Goal: Information Seeking & Learning: Learn about a topic

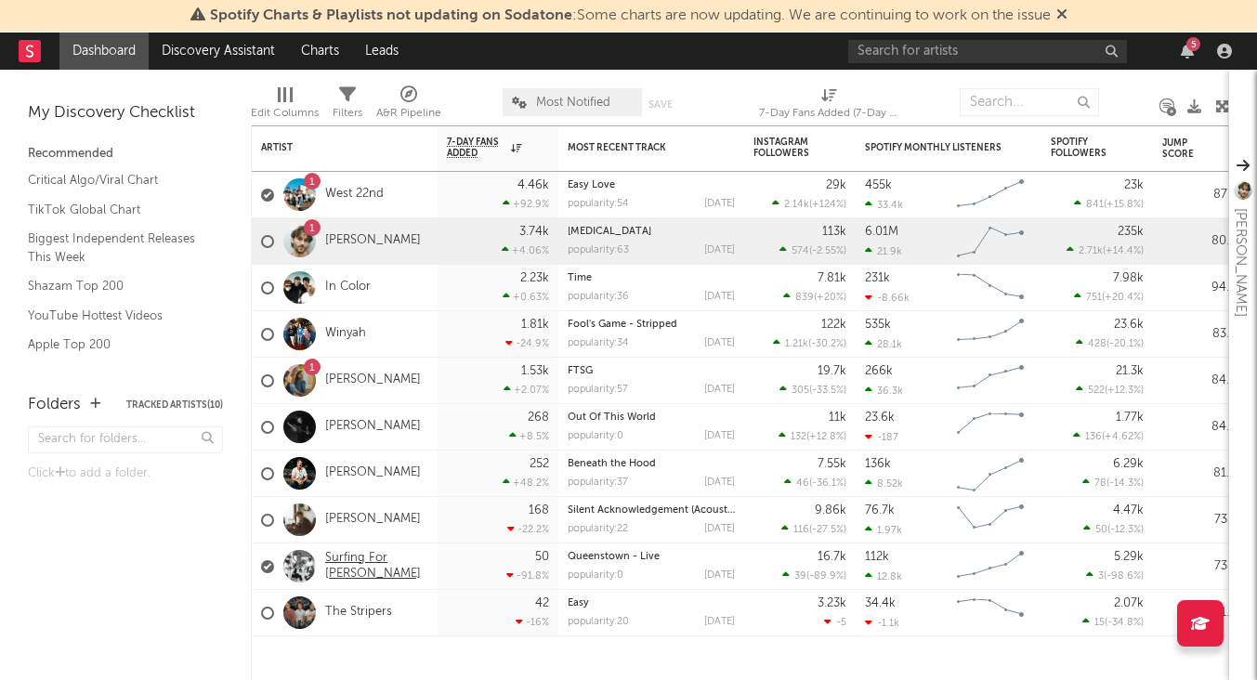
click at [371, 565] on link "Surfing For [PERSON_NAME]" at bounding box center [376, 567] width 103 height 32
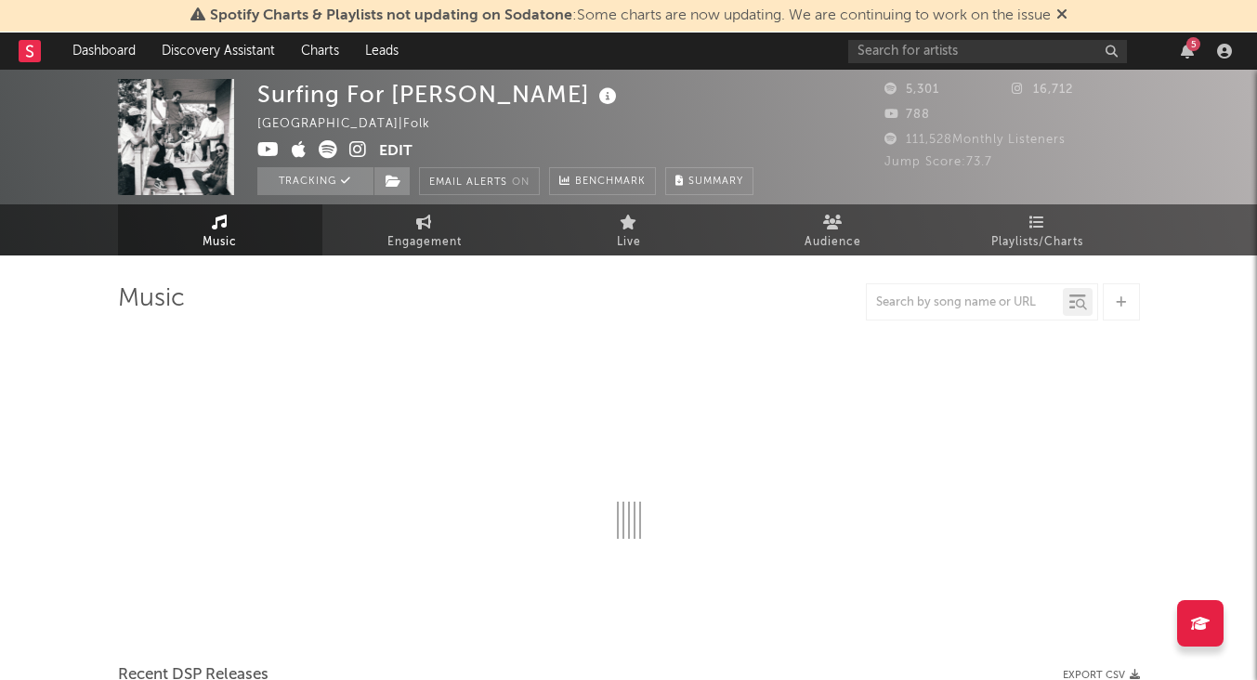
select select "6m"
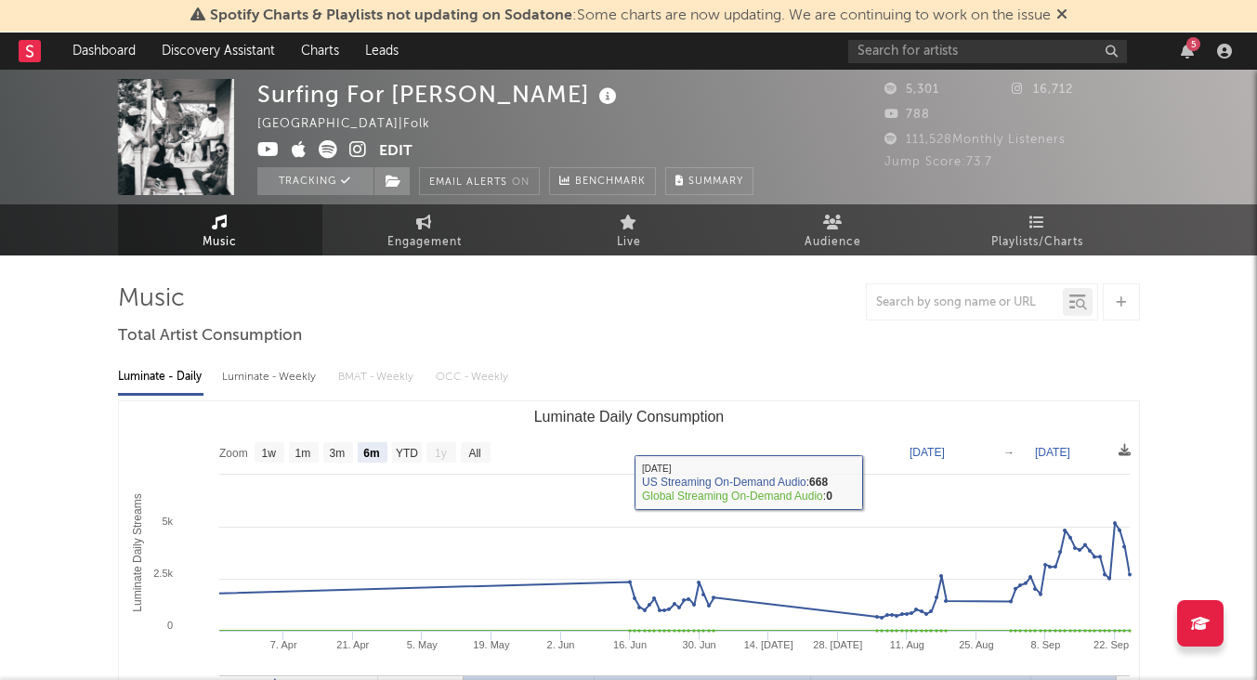
click at [265, 376] on div "Luminate - Weekly" at bounding box center [271, 377] width 98 height 32
select select "6m"
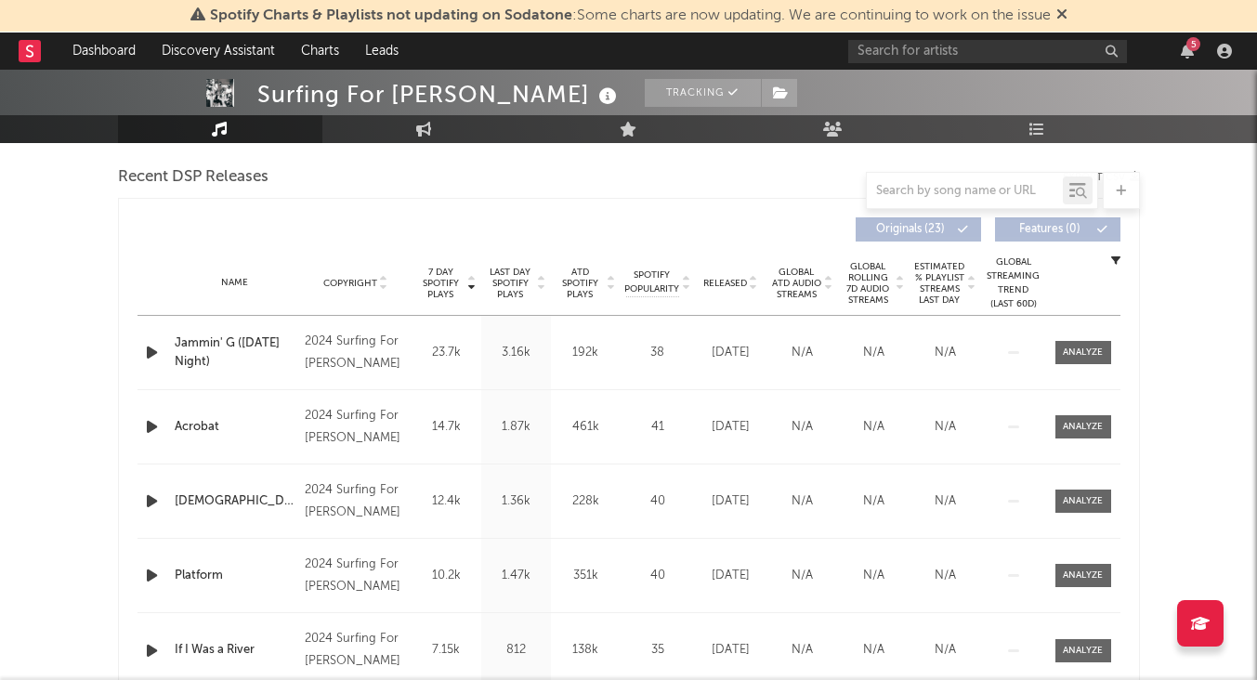
scroll to position [665, 0]
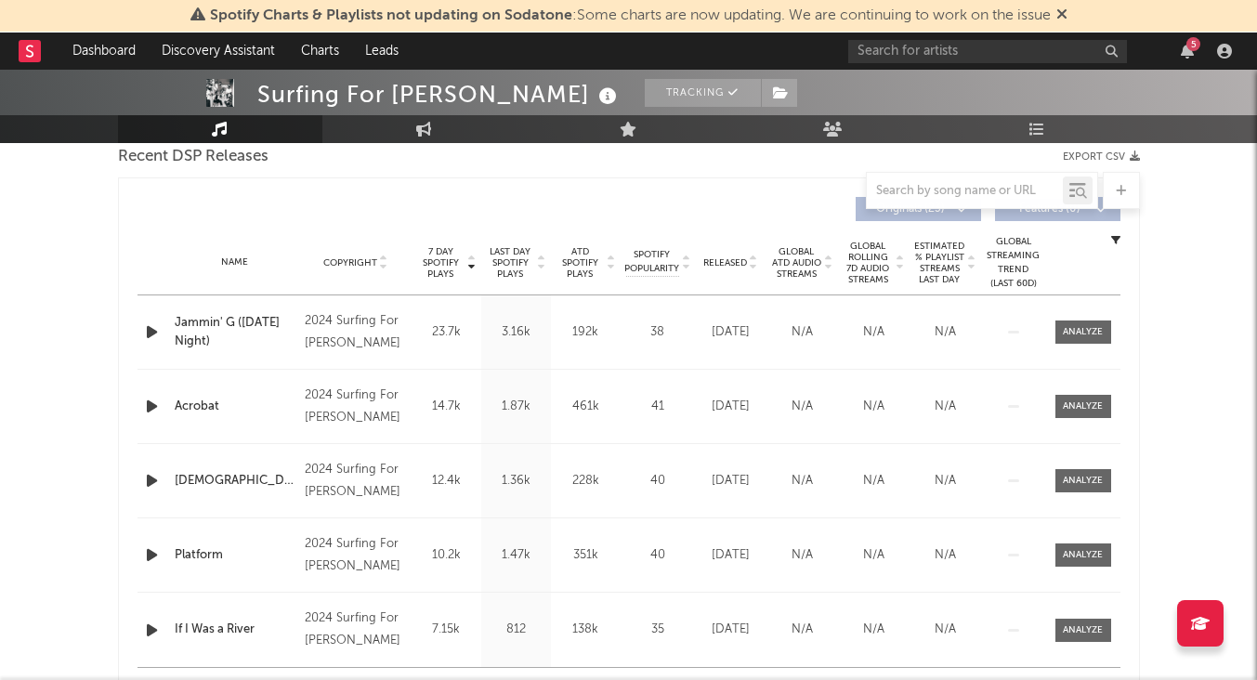
click at [529, 263] on span "Last Day Spotify Plays" at bounding box center [510, 262] width 49 height 33
click at [597, 269] on span "ATD Spotify Plays" at bounding box center [579, 262] width 49 height 33
click at [508, 271] on span "Last Day Spotify Plays" at bounding box center [510, 262] width 49 height 33
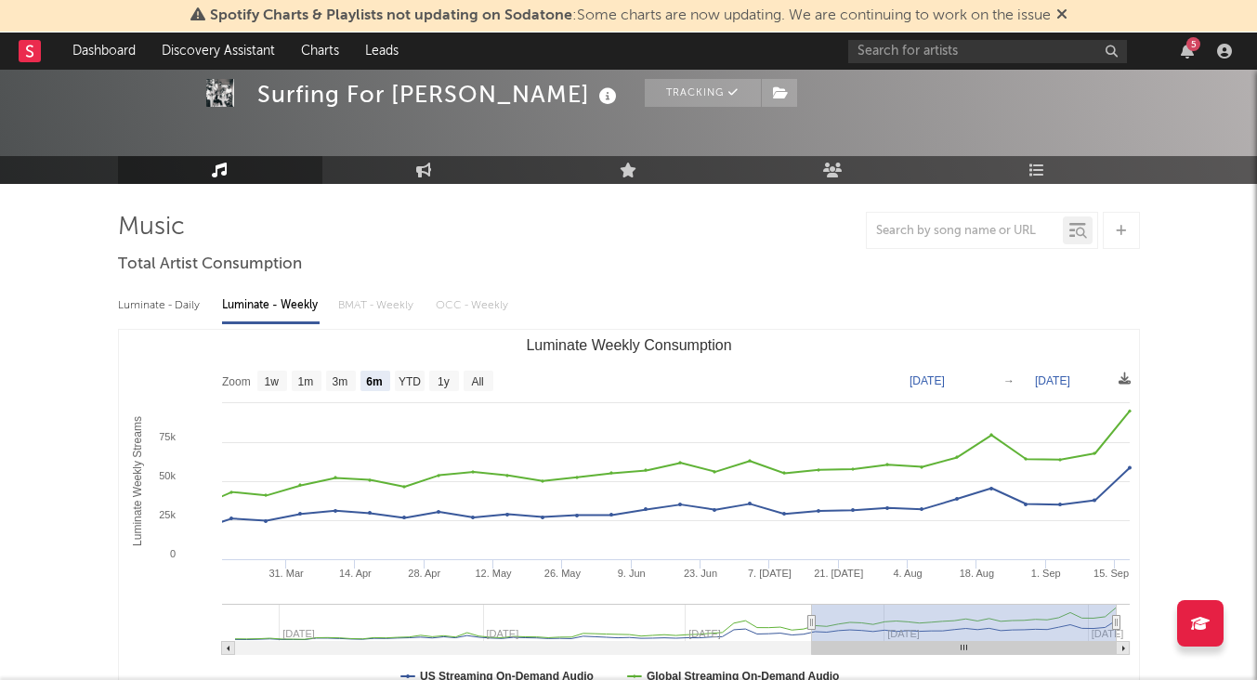
scroll to position [0, 0]
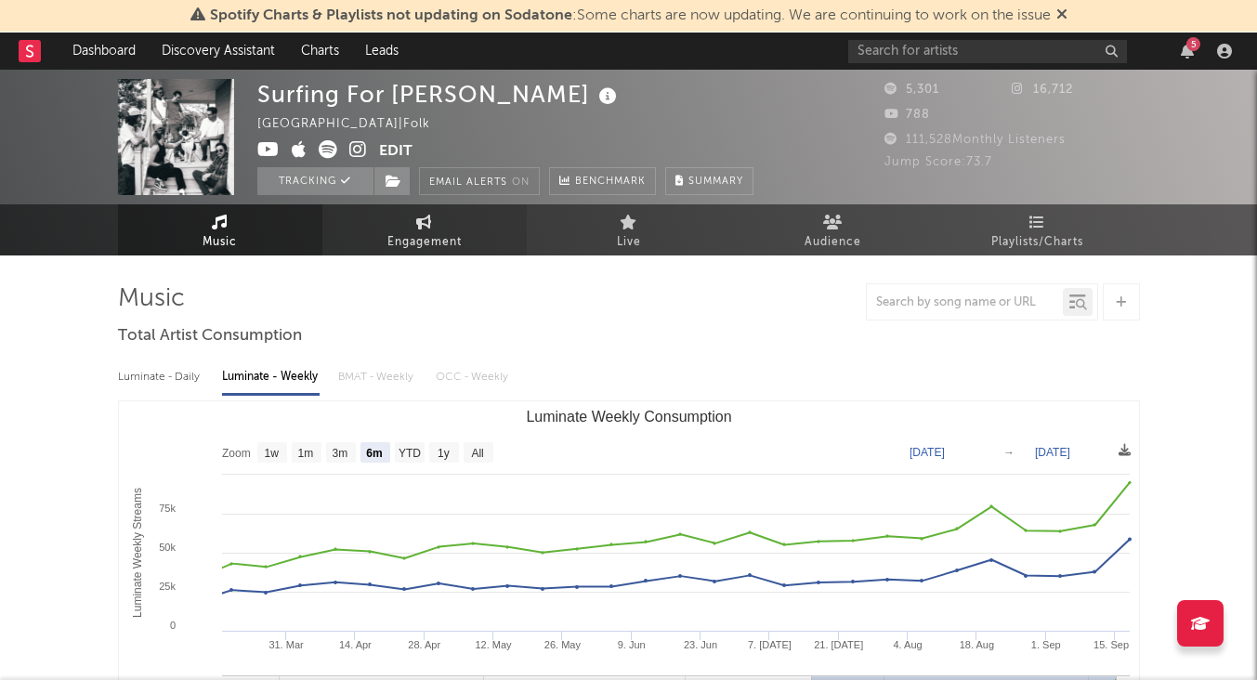
click at [445, 221] on link "Engagement" at bounding box center [424, 229] width 204 height 51
select select "1w"
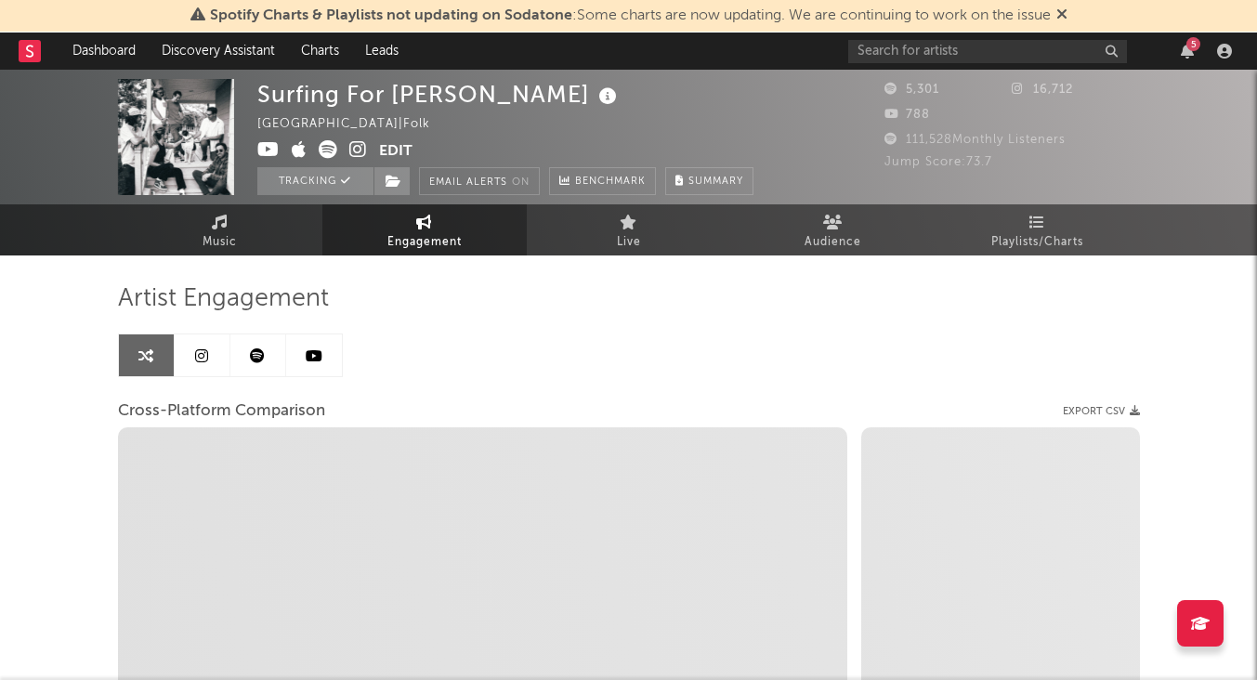
select select "1m"
